Goal: Information Seeking & Learning: Learn about a topic

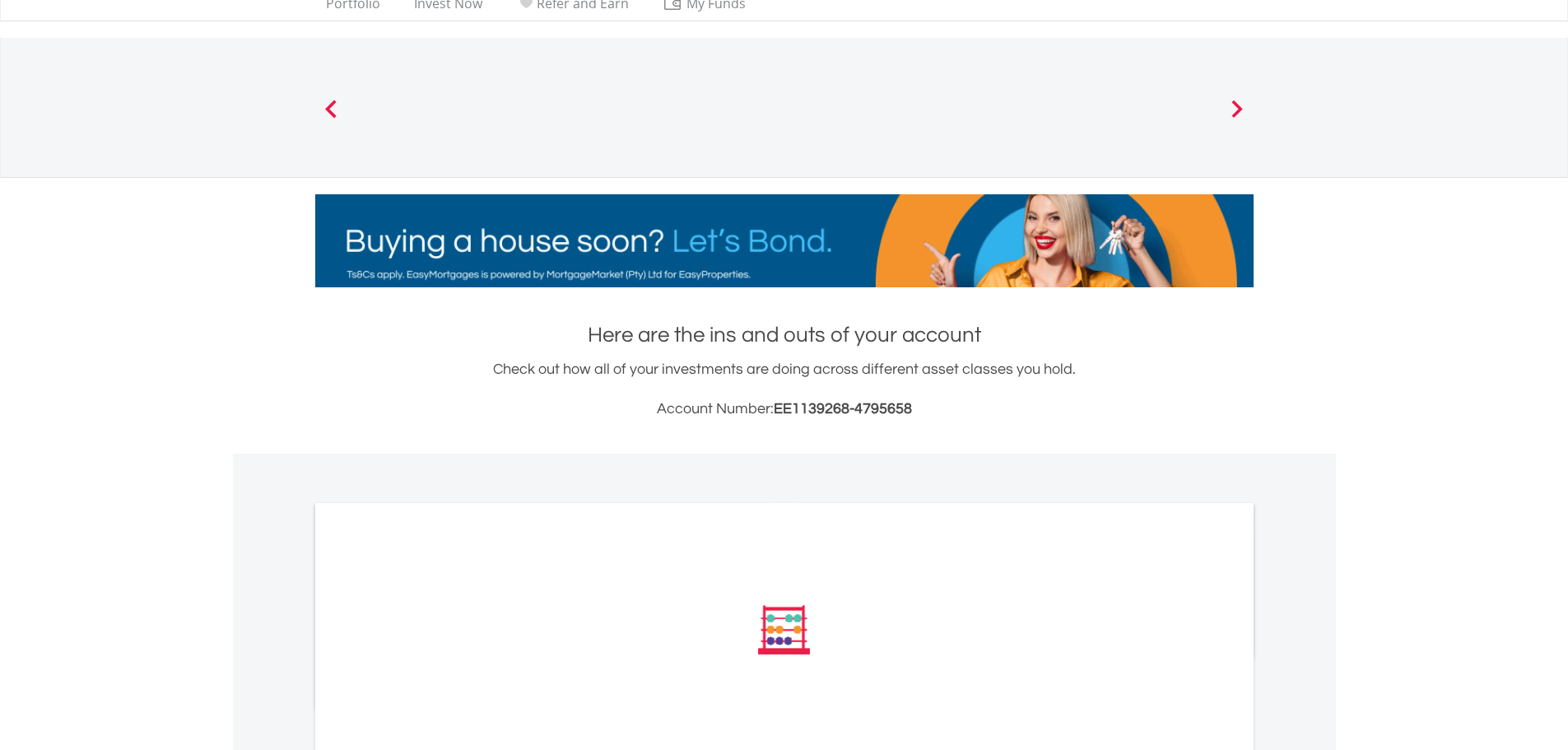
scroll to position [214, 0]
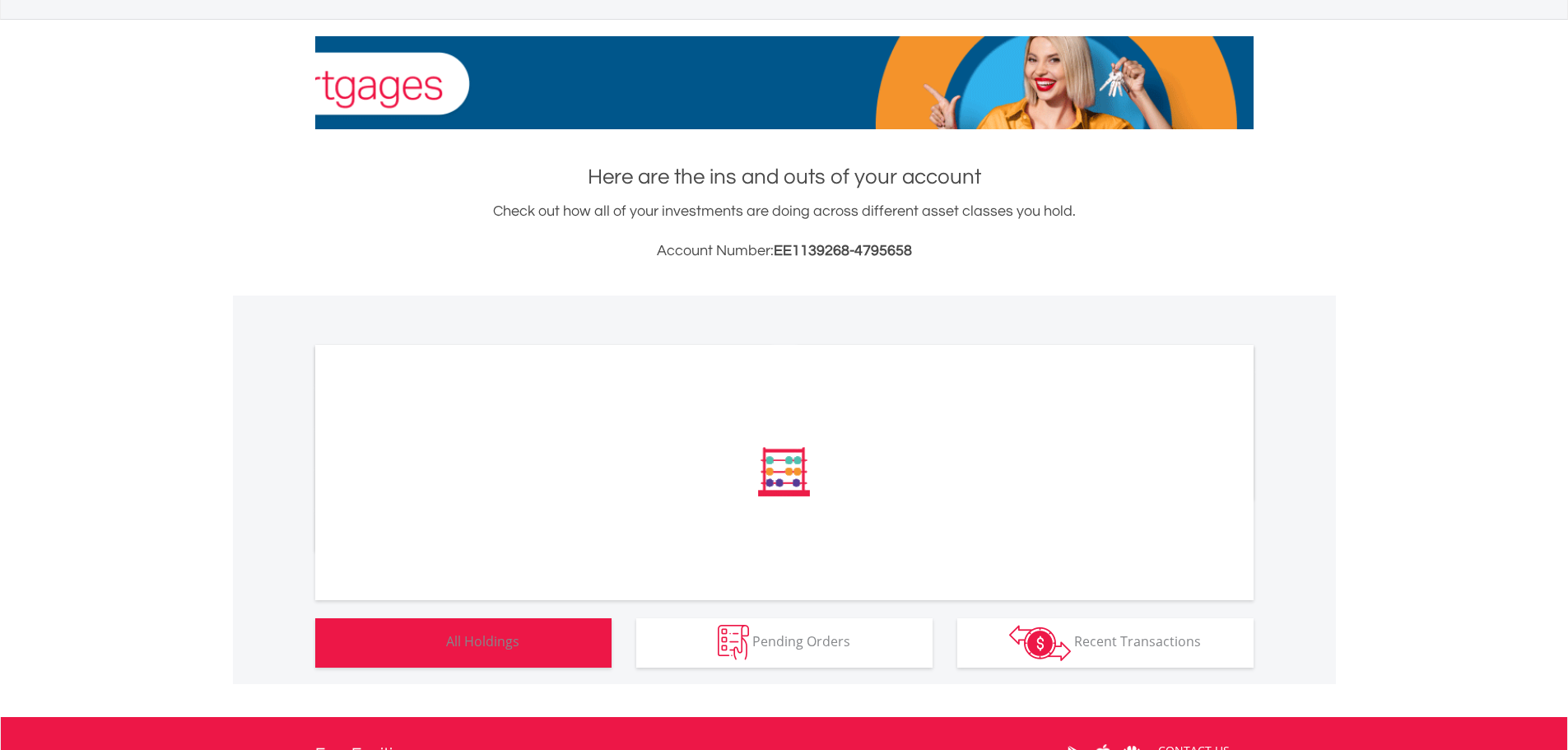
click at [494, 643] on span "All Holdings" at bounding box center [482, 641] width 73 height 18
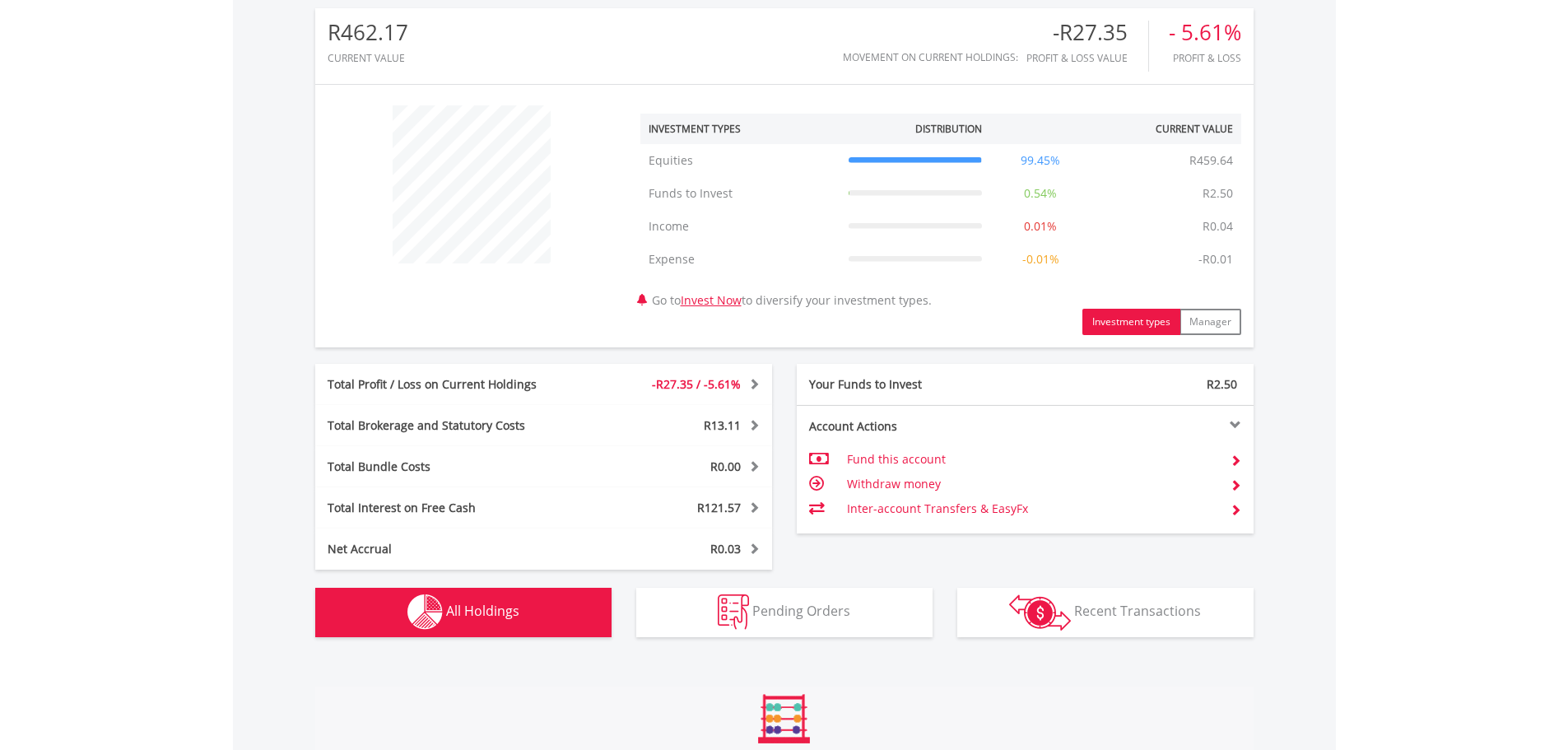
scroll to position [1085, 0]
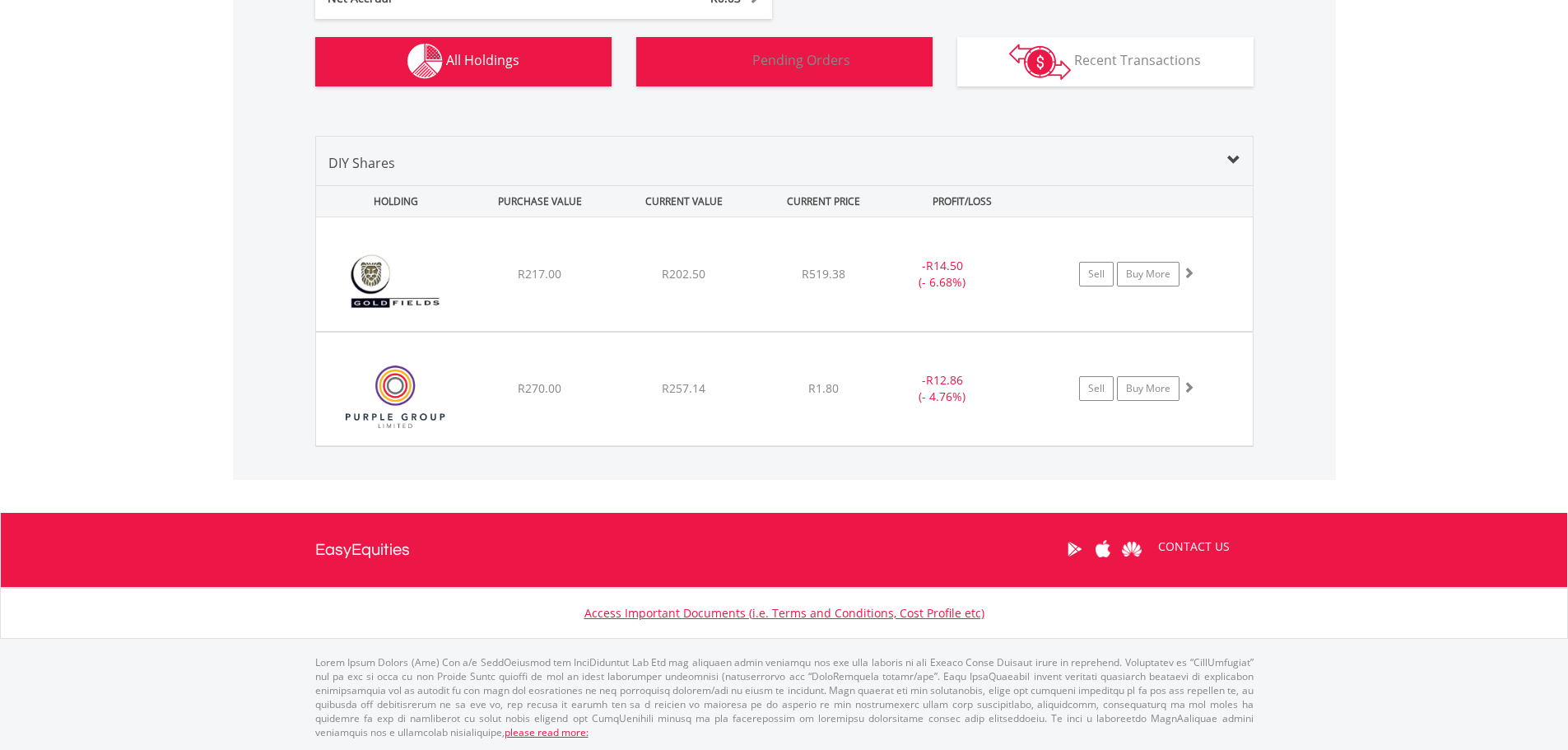
click at [769, 66] on span "Pending Orders" at bounding box center [801, 60] width 98 height 18
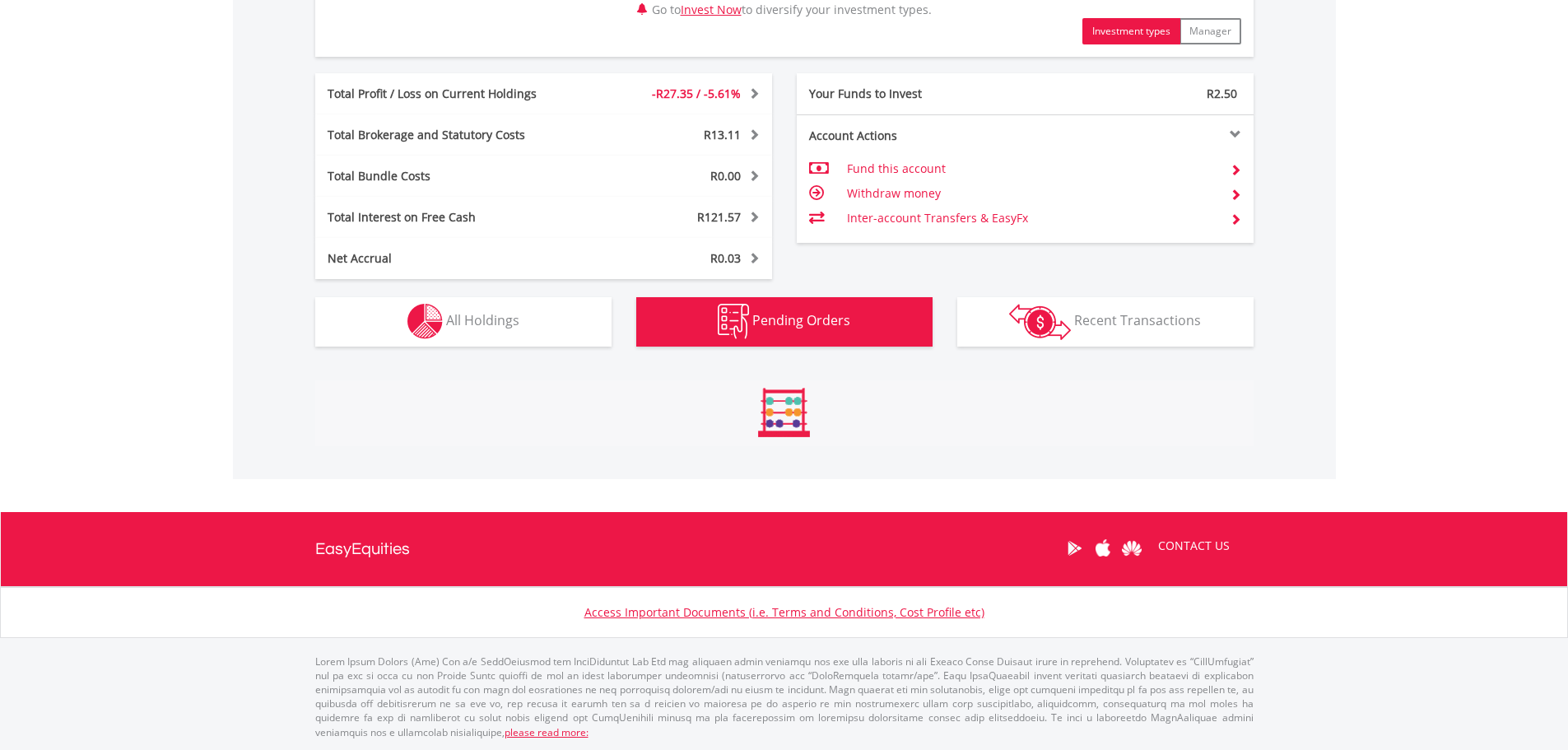
scroll to position [800, 0]
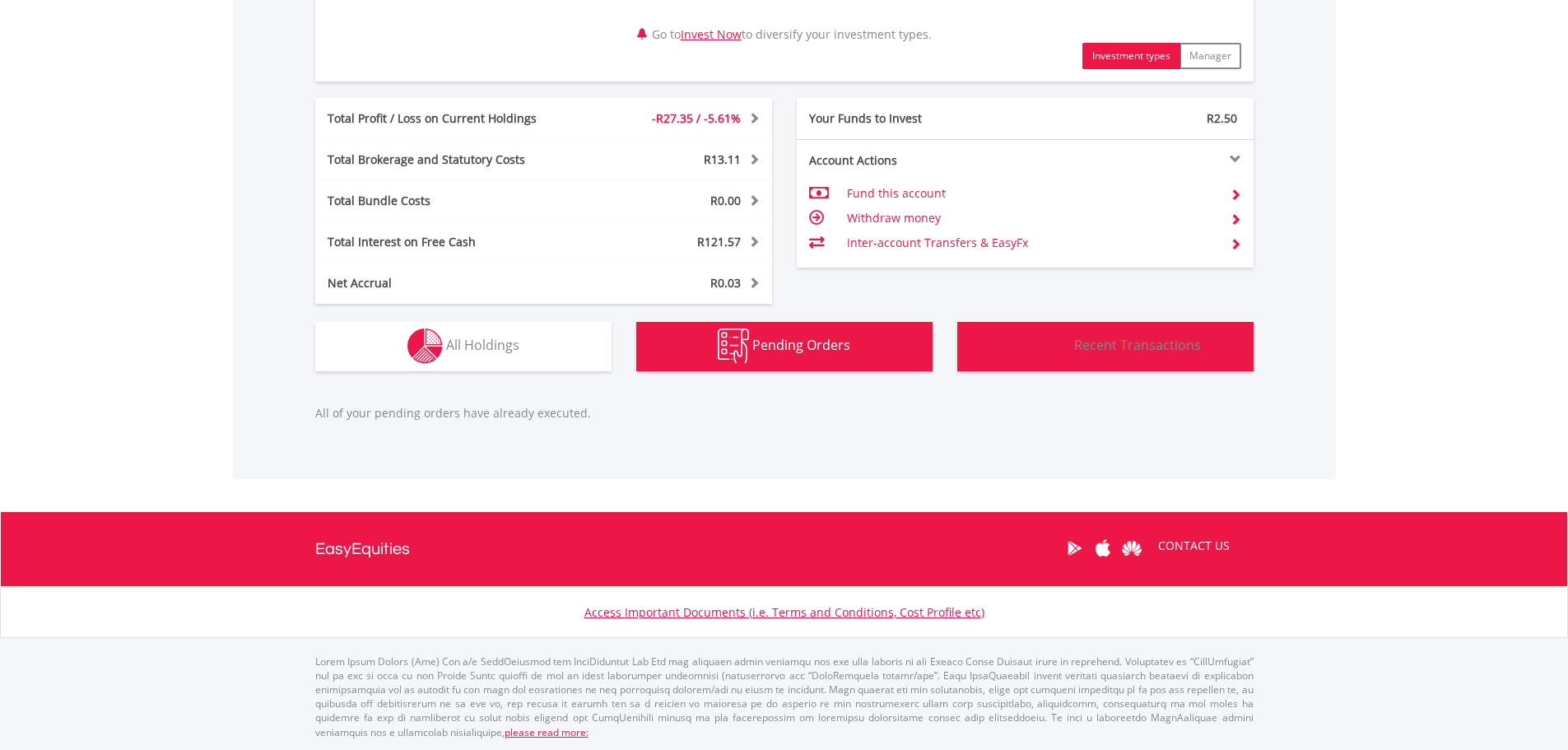
click at [1106, 350] on span "Recent Transactions" at bounding box center [1138, 345] width 127 height 18
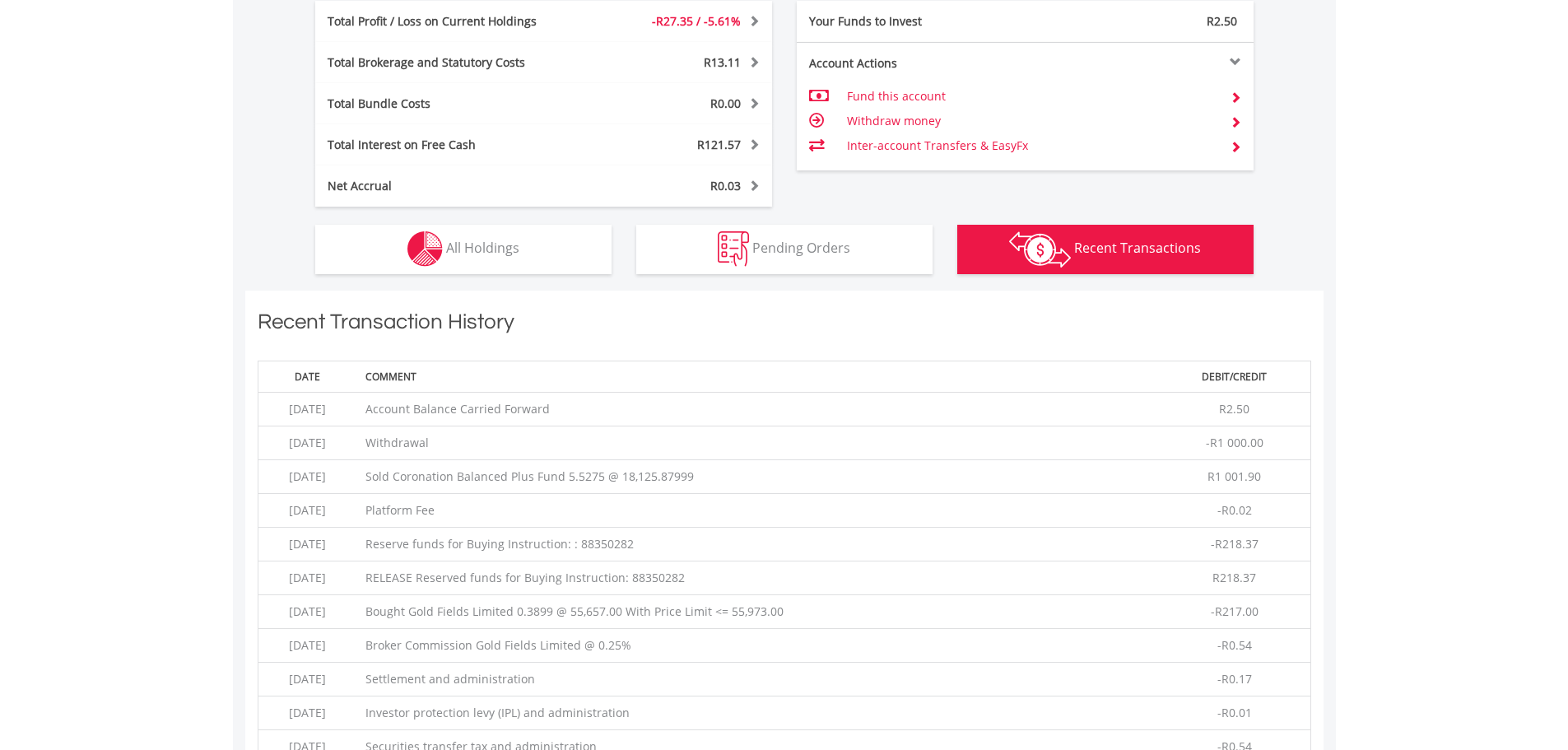
scroll to position [859, 0]
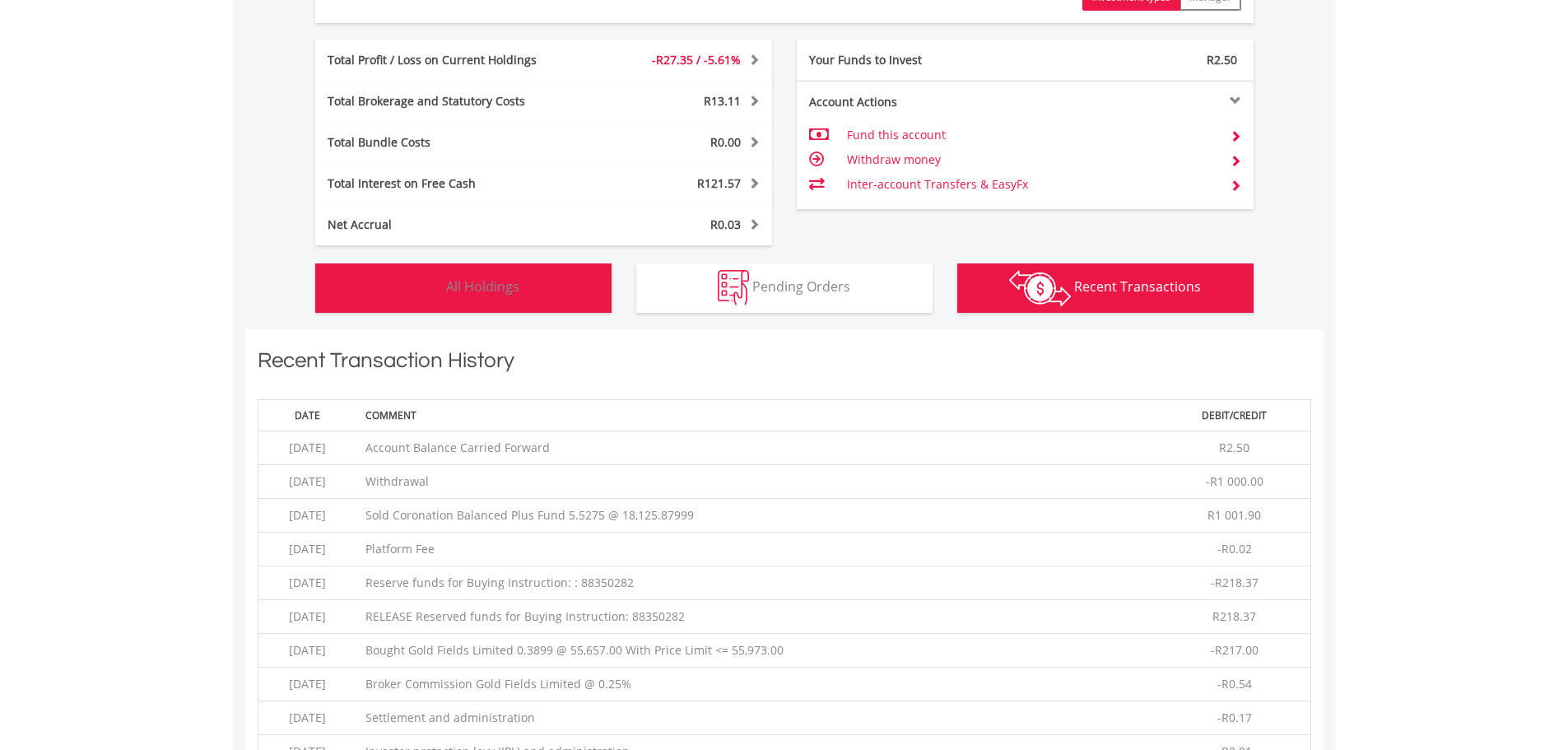
click at [431, 270] on img "button" at bounding box center [424, 287] width 35 height 35
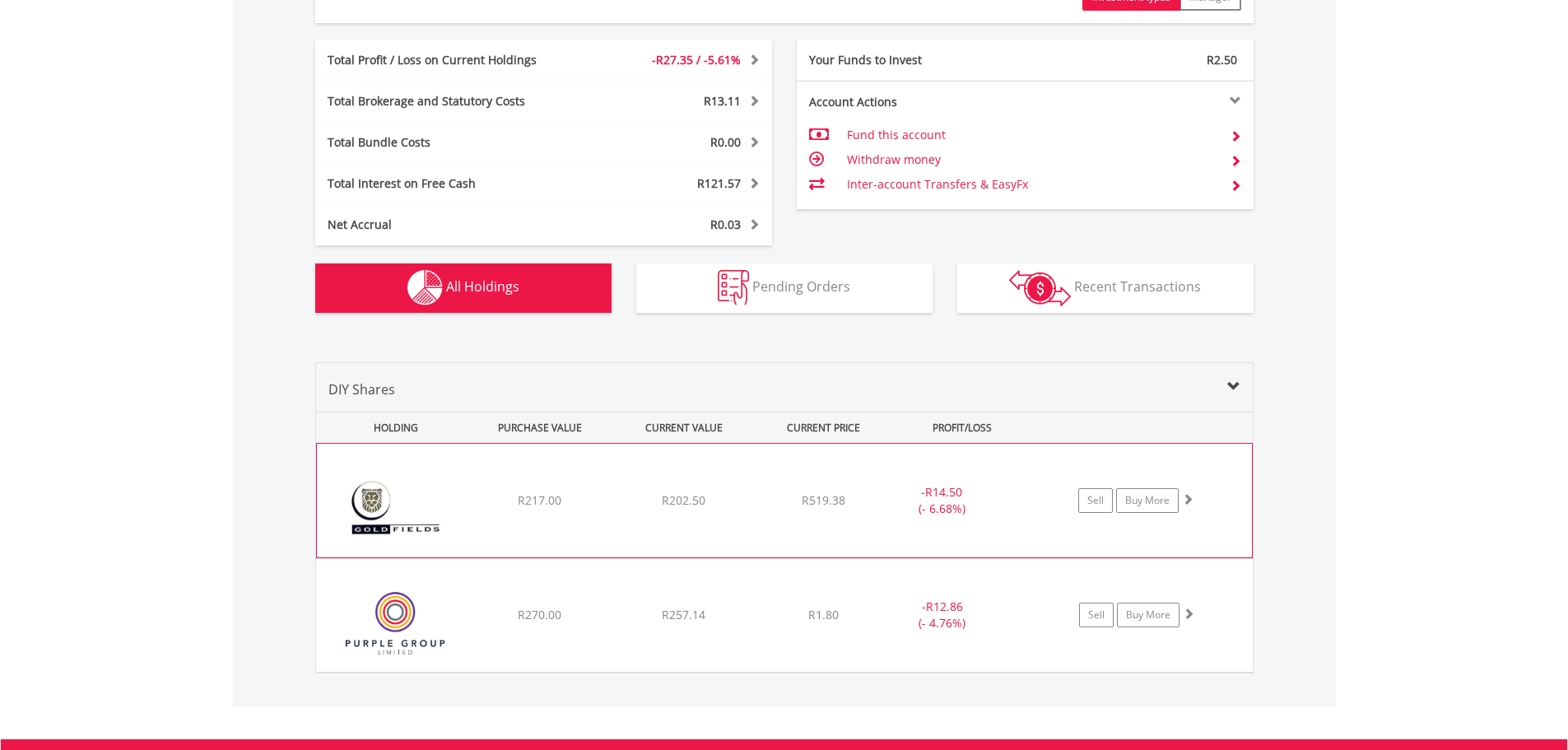
click at [379, 497] on img at bounding box center [396, 509] width 141 height 89
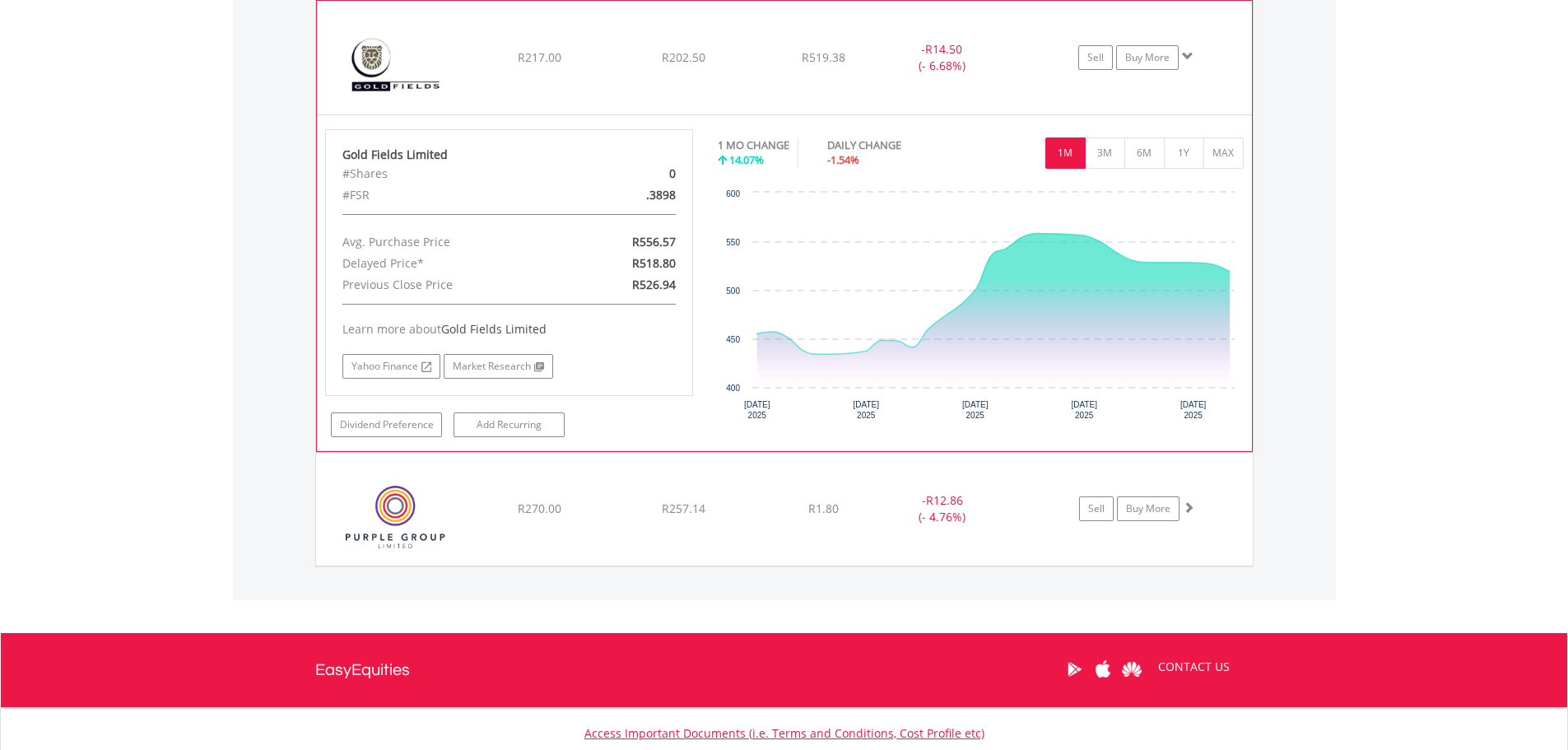
scroll to position [1353, 0]
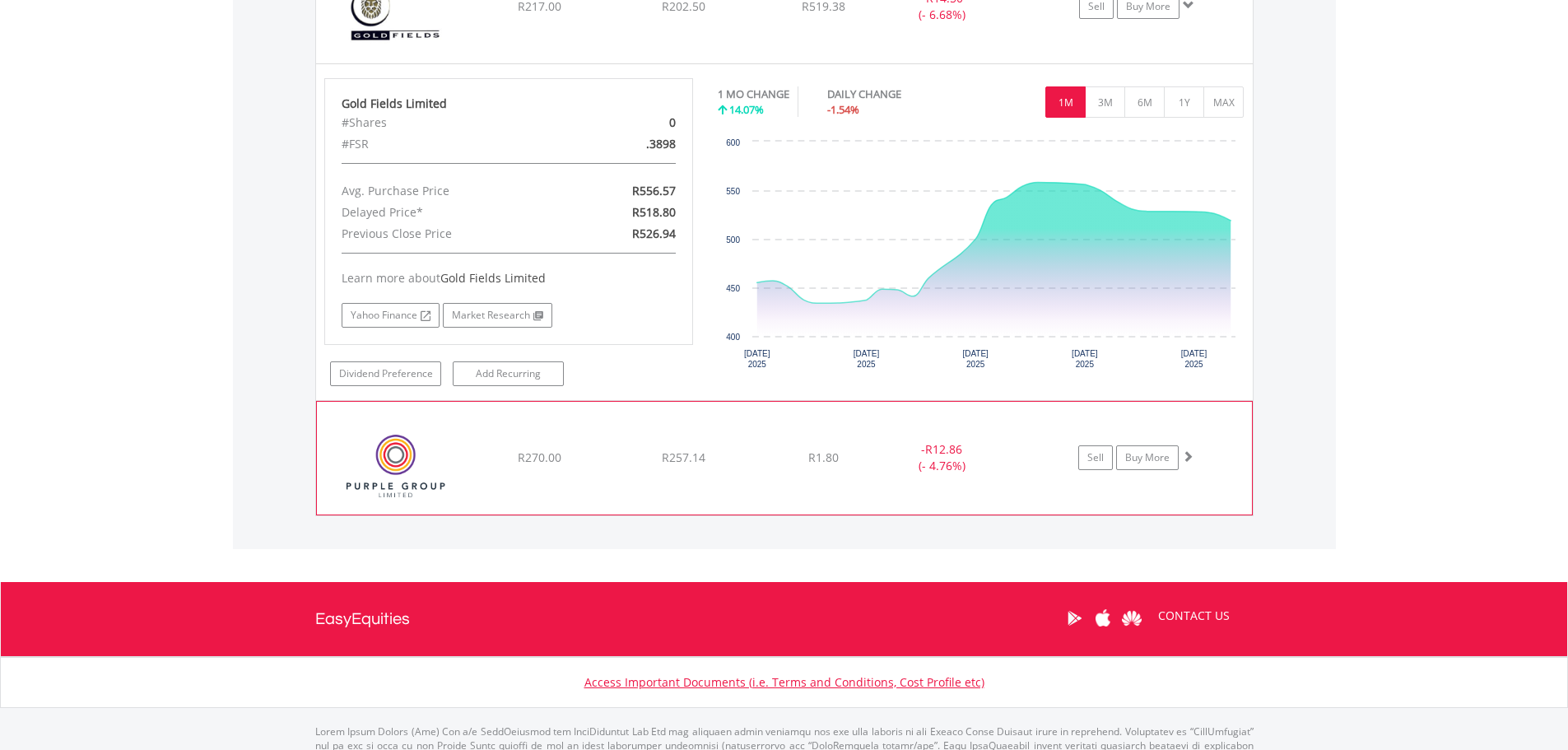
click at [830, 14] on span "R1.80" at bounding box center [824, 6] width 44 height 15
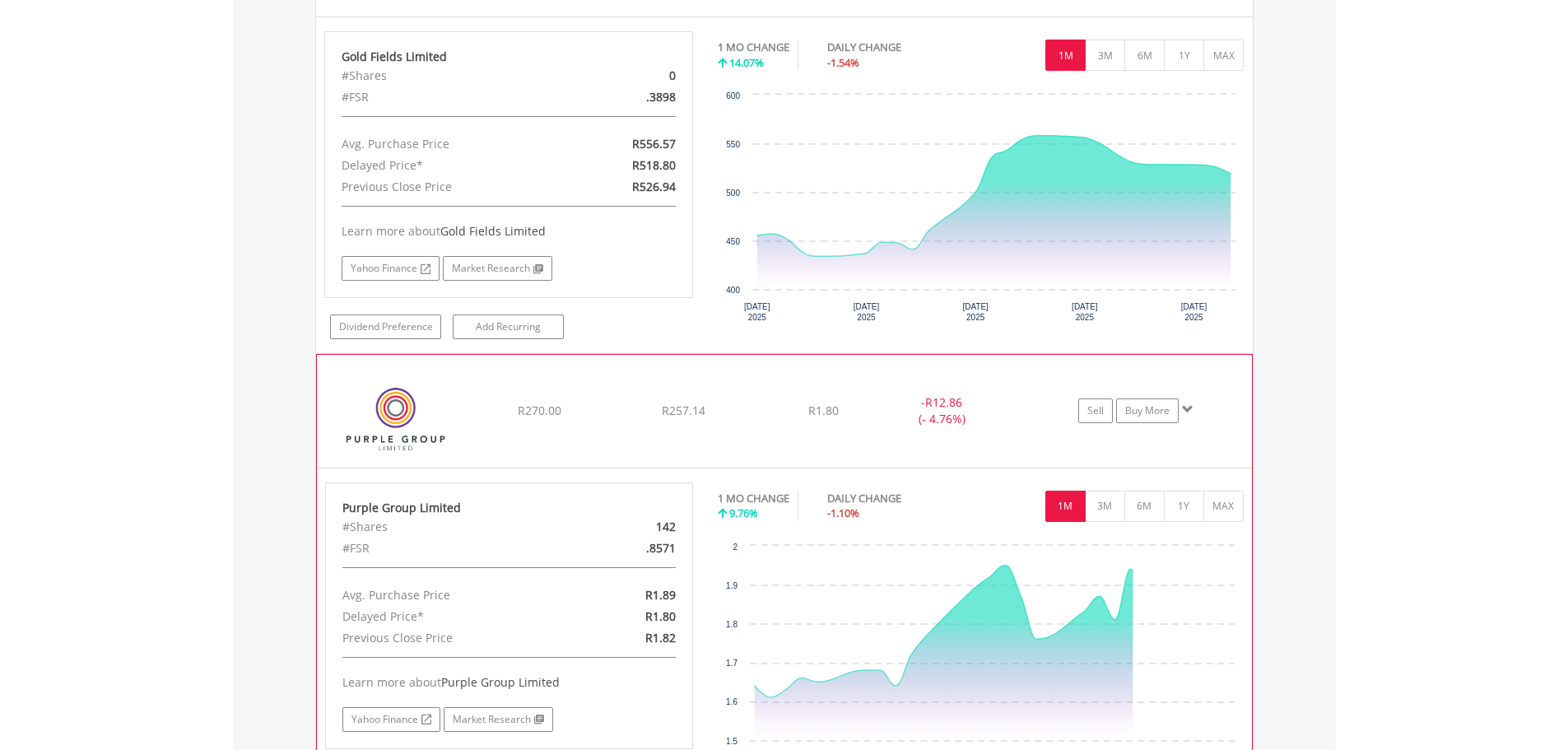
scroll to position [1600, 0]
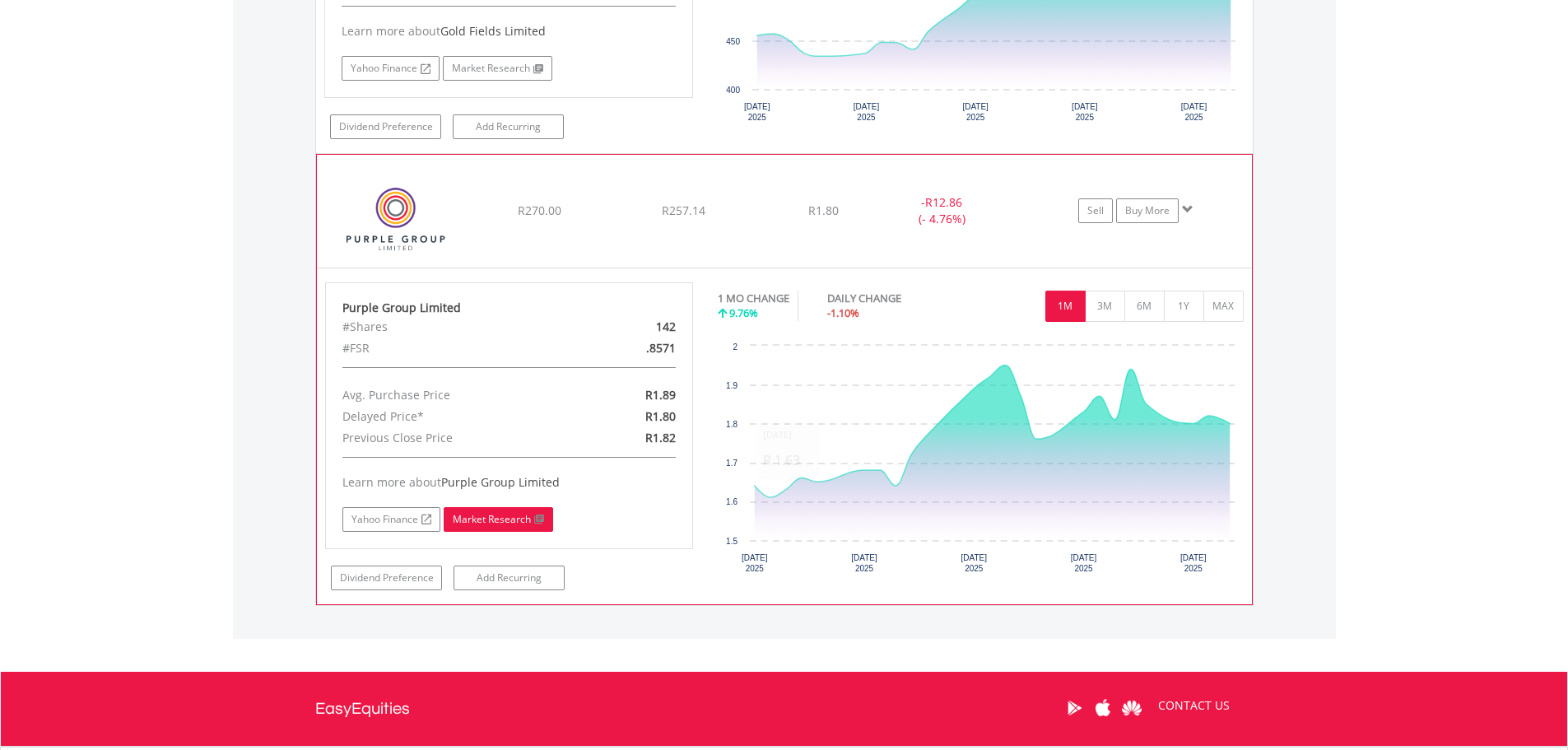
click at [494, 518] on link "Market Research" at bounding box center [497, 519] width 109 height 25
click at [414, 520] on link "Yahoo Finance" at bounding box center [391, 519] width 98 height 25
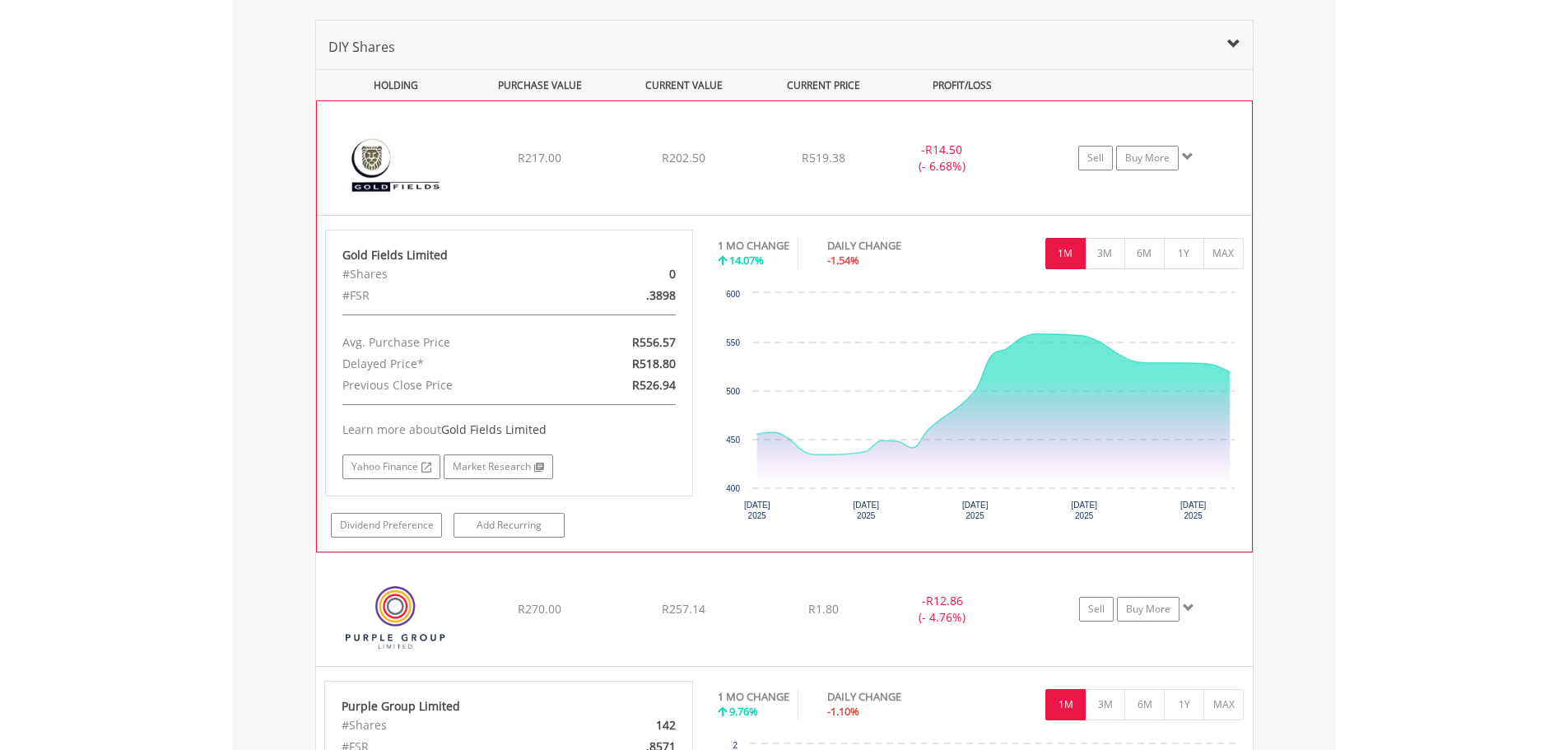
scroll to position [1182, 0]
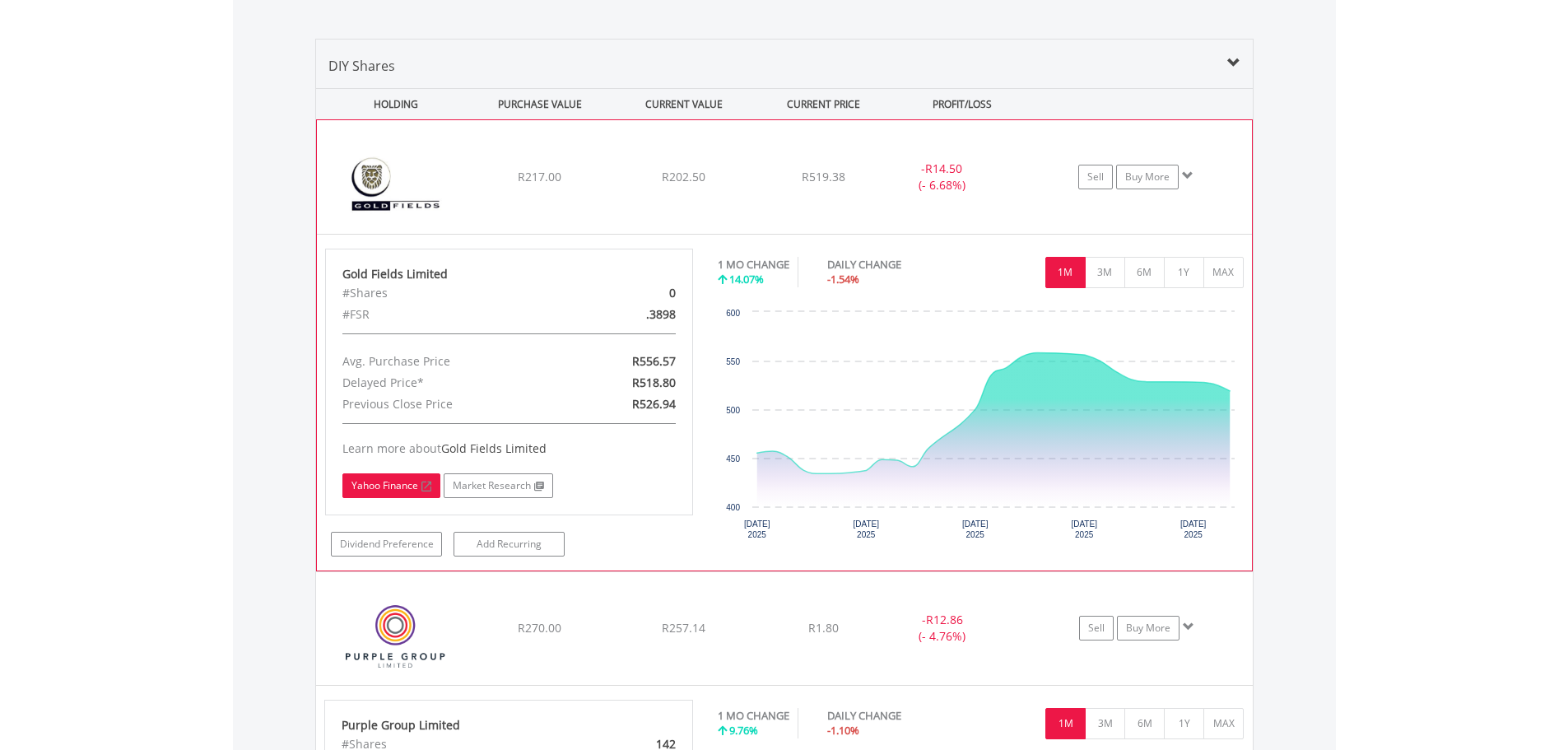
click at [412, 484] on link "Yahoo Finance" at bounding box center [391, 486] width 98 height 25
